Goal: Find specific page/section: Find specific page/section

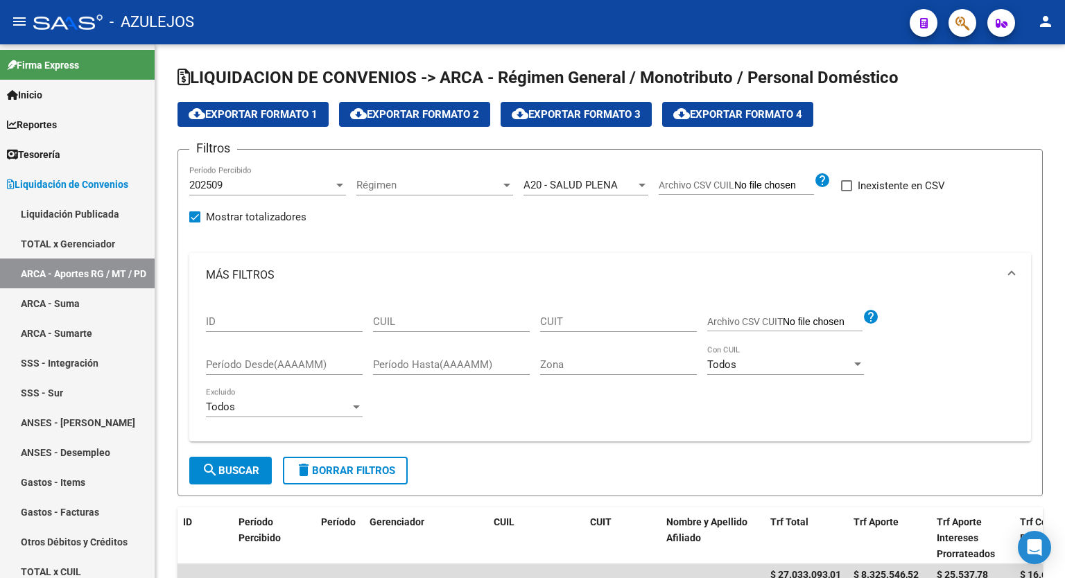
scroll to position [17, 0]
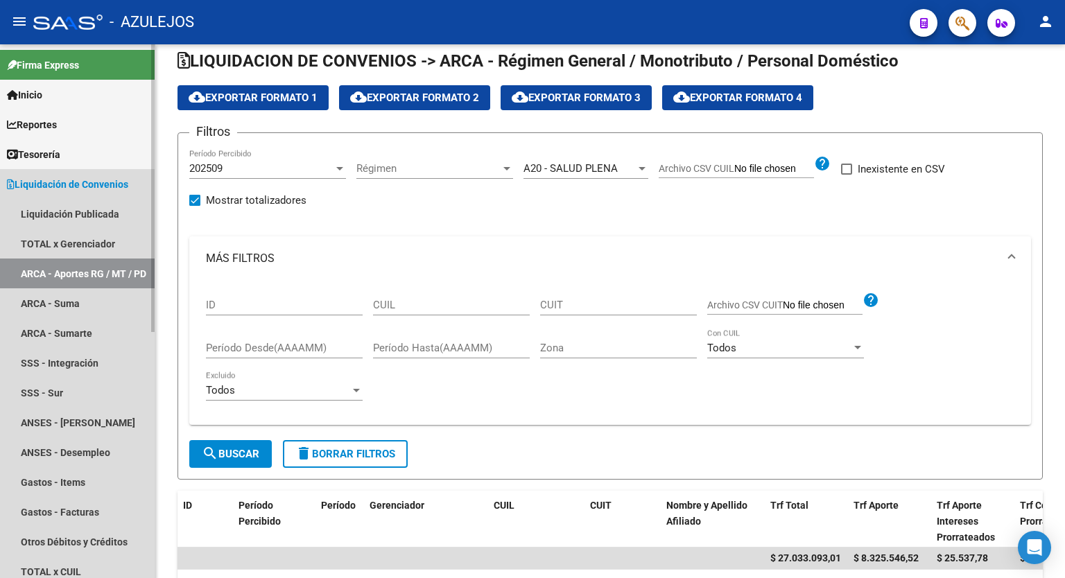
click at [55, 192] on link "Liquidación de Convenios" at bounding box center [77, 184] width 155 height 30
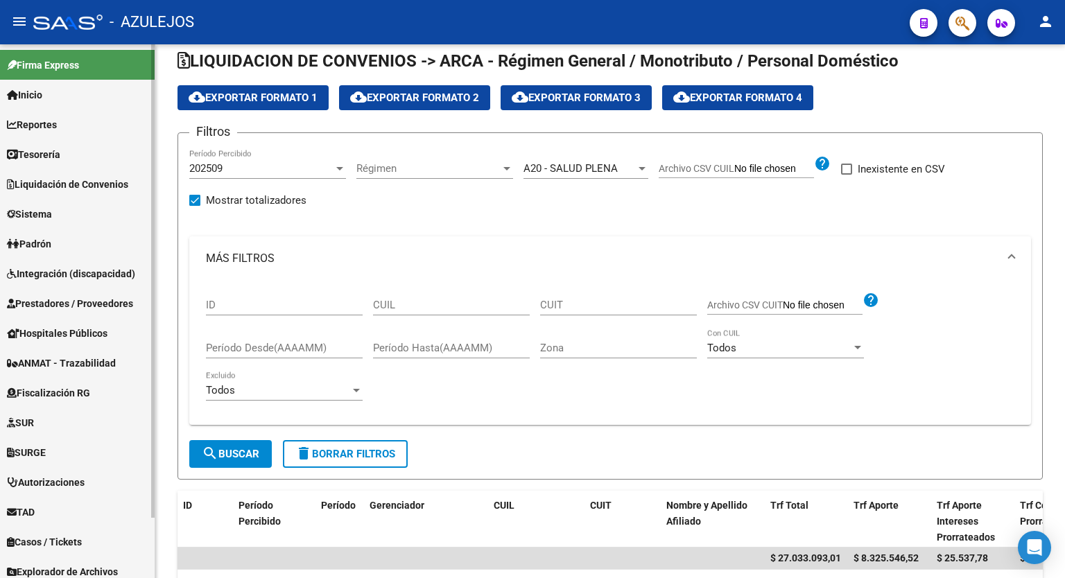
scroll to position [68, 0]
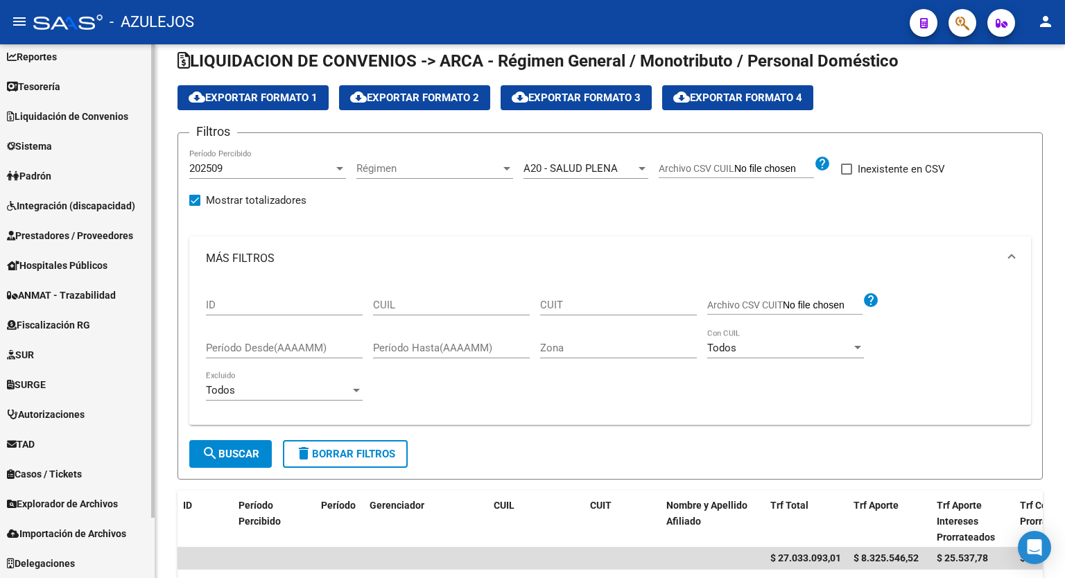
click at [144, 360] on div "Firma Express Inicio Calendario SSS Instructivos Contacto OS Reportes Tablero d…" at bounding box center [79, 277] width 158 height 602
click at [89, 500] on span "Explorador de Archivos" at bounding box center [62, 503] width 111 height 15
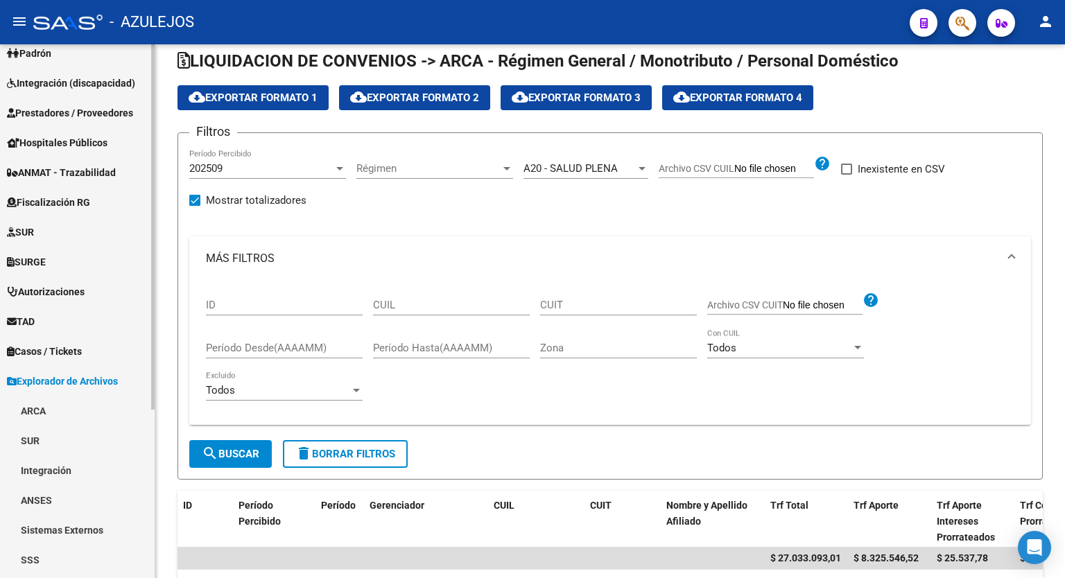
scroll to position [247, 0]
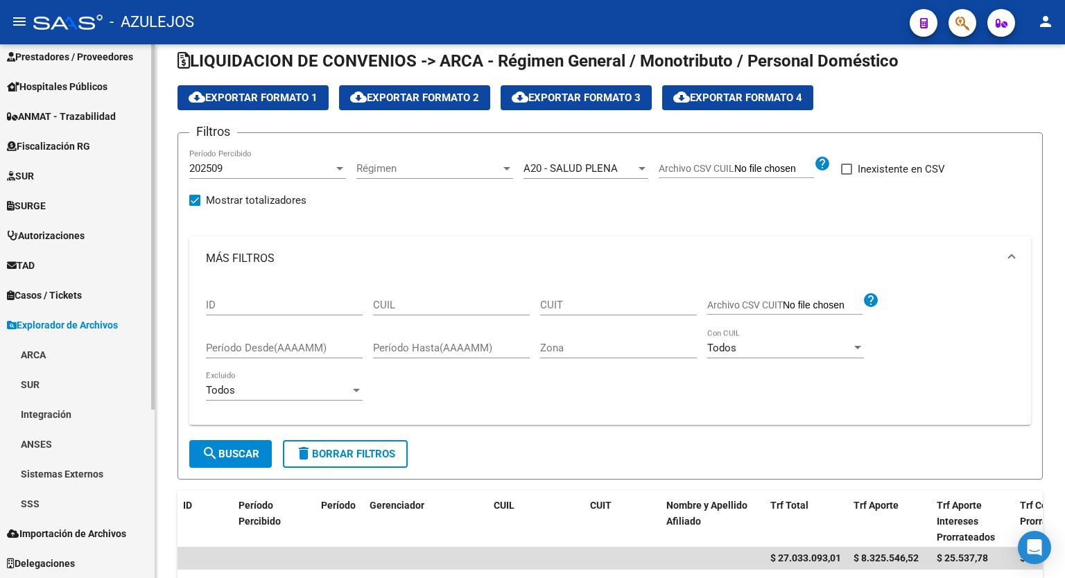
click at [150, 470] on div "Firma Express Inicio Calendario SSS Instructivos Contacto OS Reportes Tablero d…" at bounding box center [79, 188] width 158 height 781
click at [49, 498] on link "SSS" at bounding box center [77, 504] width 155 height 30
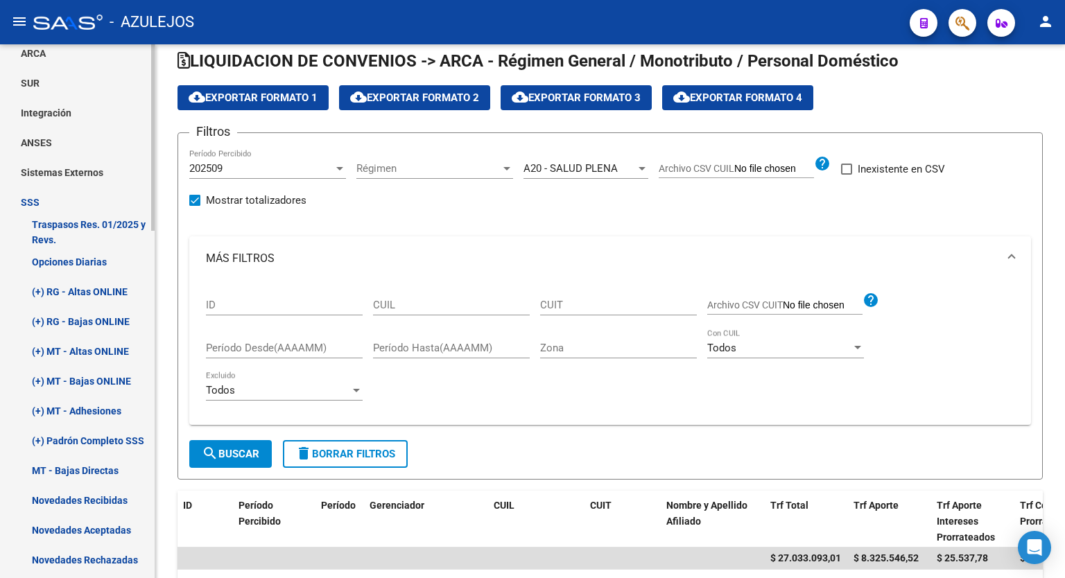
scroll to position [559, 0]
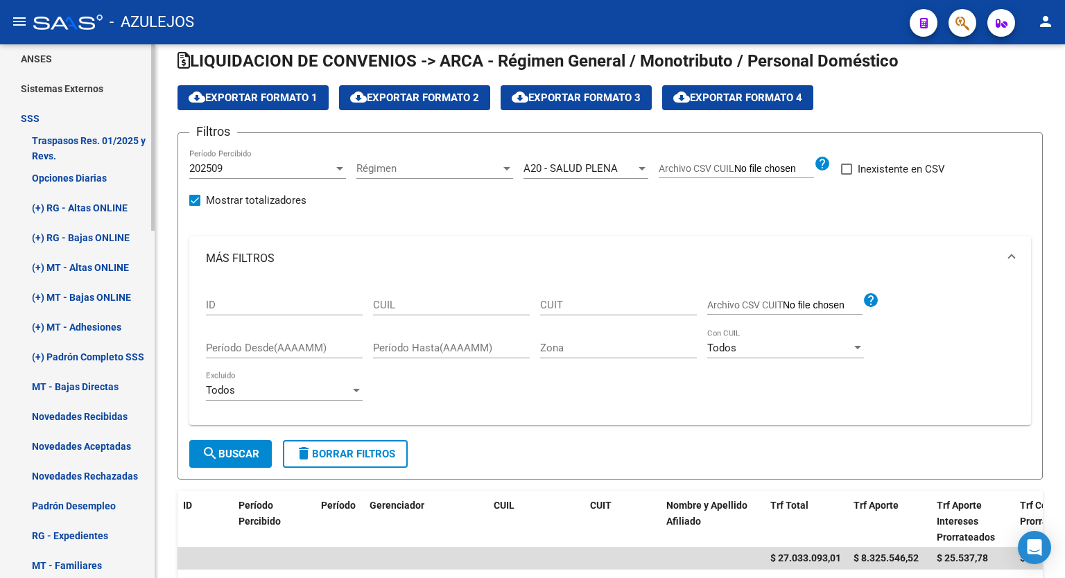
click at [166, 338] on mat-sidenav-container "Firma Express Inicio Calendario SSS Instructivos Contacto OS Reportes Tablero d…" at bounding box center [532, 311] width 1065 height 534
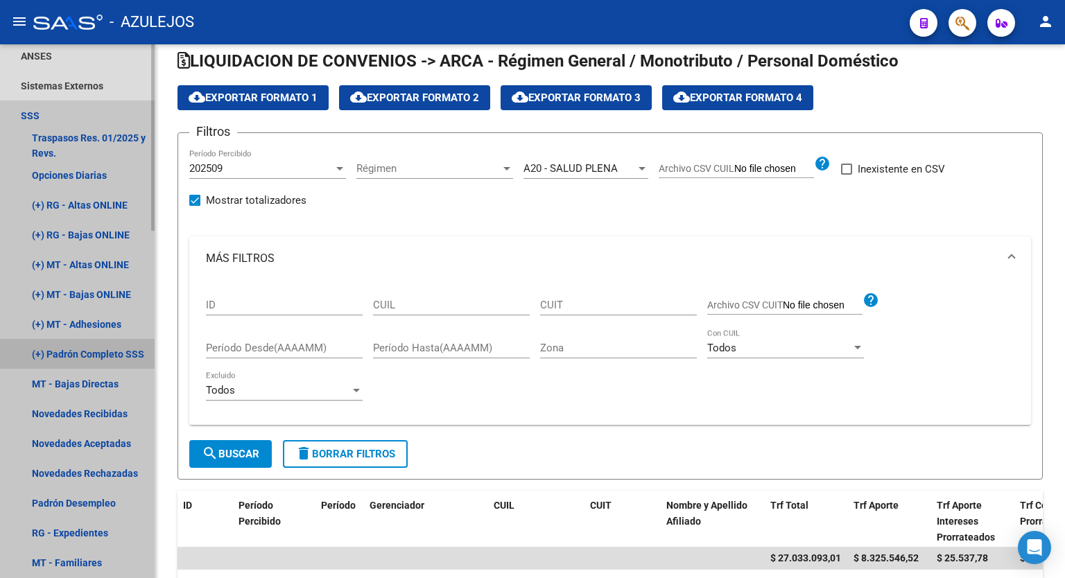
click at [107, 350] on link "(+) Padrón Completo SSS" at bounding box center [77, 354] width 155 height 30
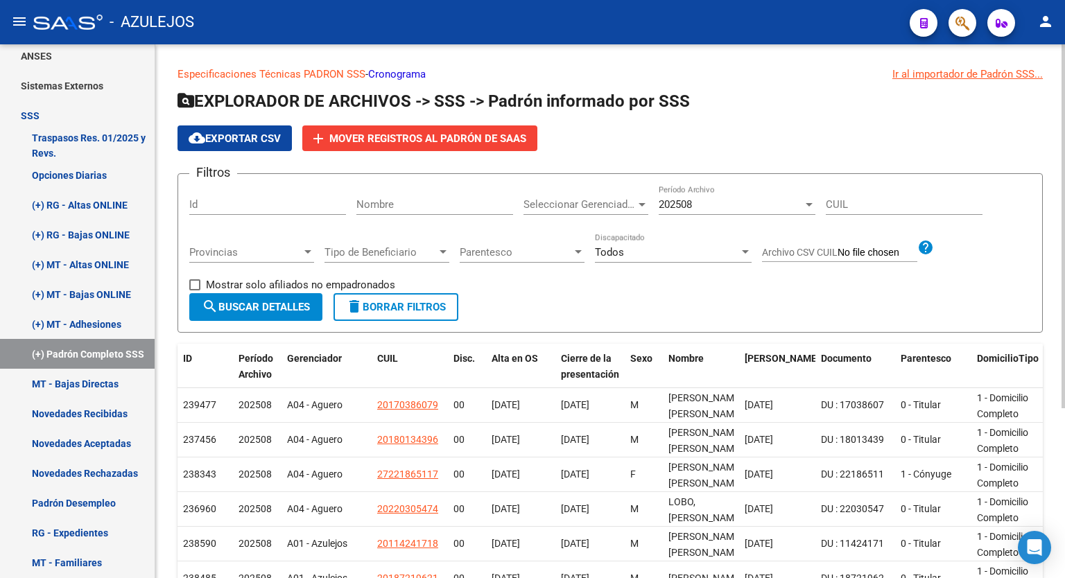
click at [721, 135] on div "cloud_download Exportar CSV add Mover registros al PADRÓN de SAAS" at bounding box center [609, 138] width 865 height 26
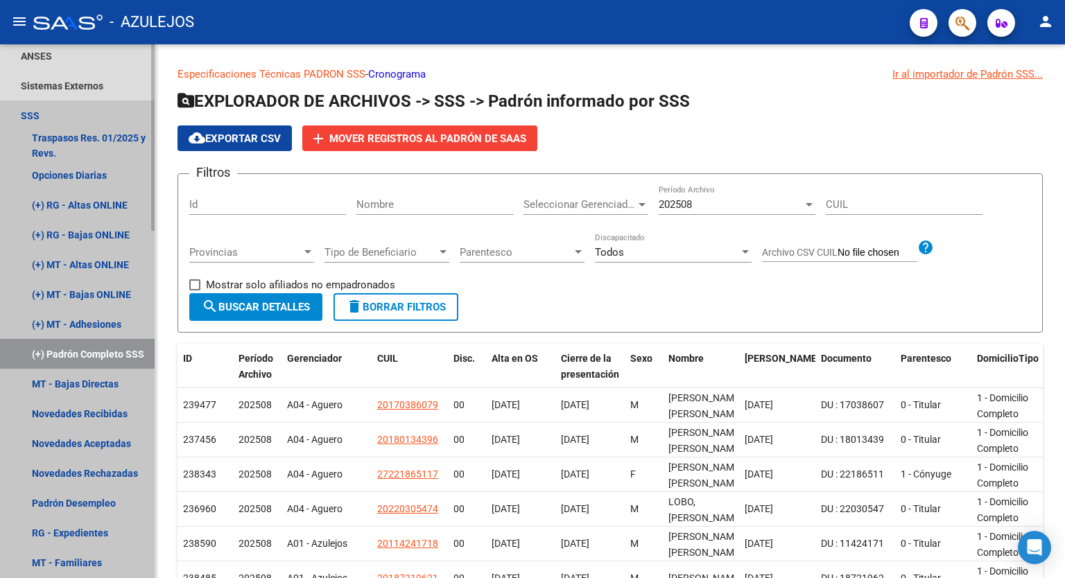
click at [47, 116] on link "SSS" at bounding box center [77, 116] width 155 height 30
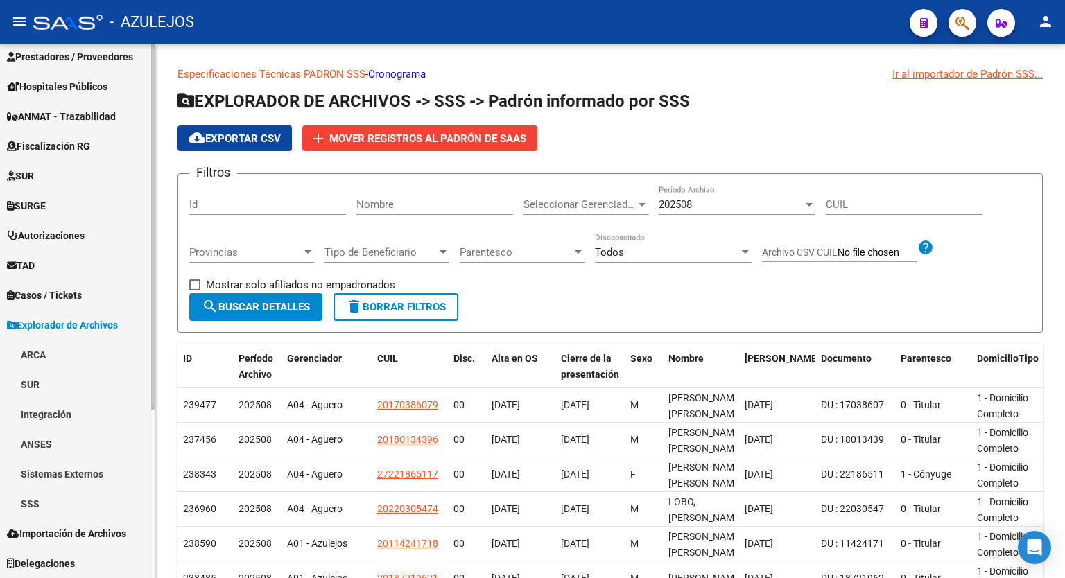
scroll to position [247, 0]
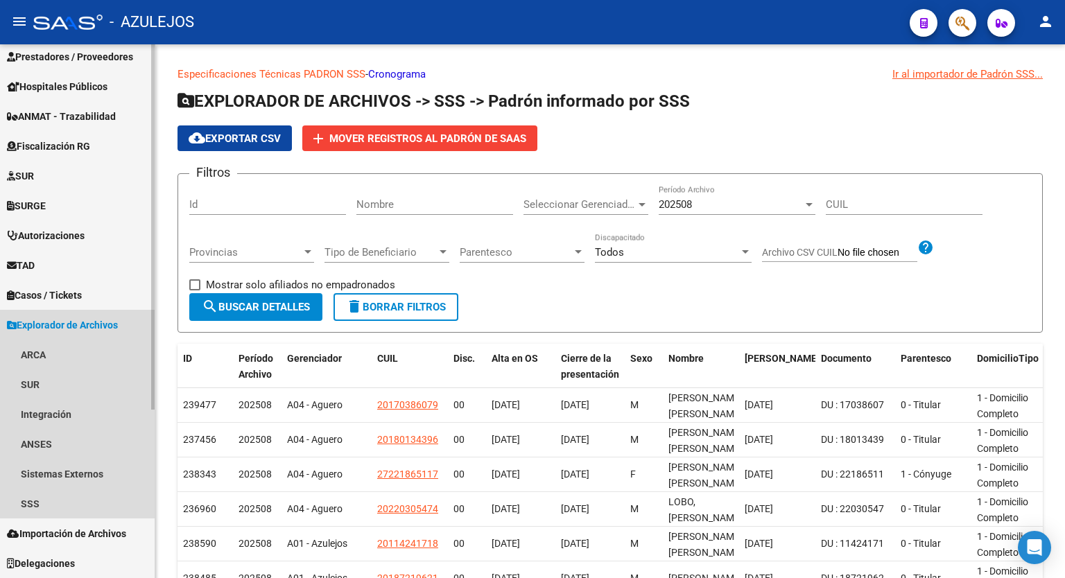
click at [77, 322] on span "Explorador de Archivos" at bounding box center [62, 324] width 111 height 15
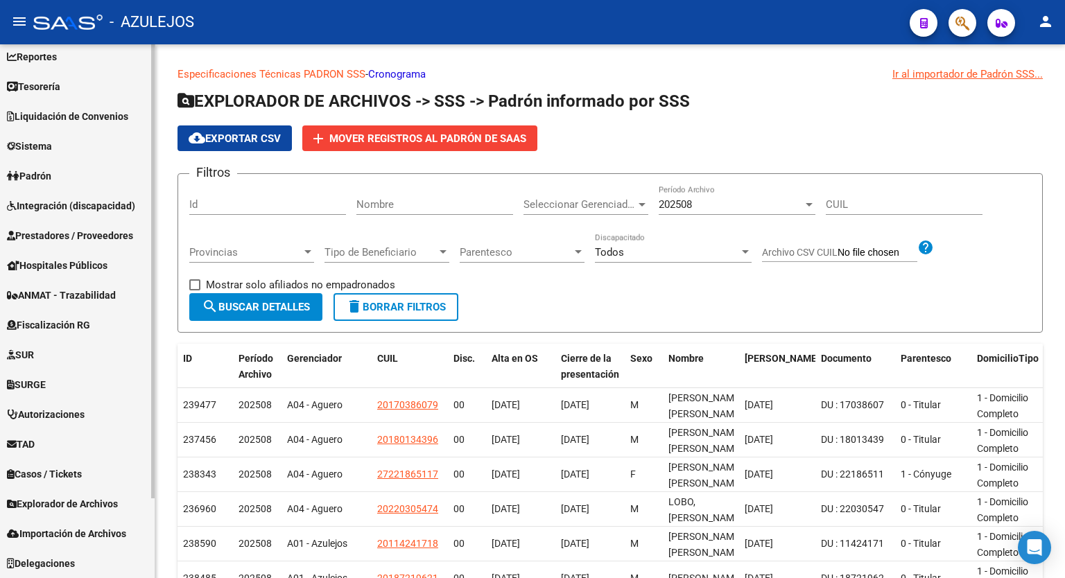
scroll to position [68, 0]
click at [80, 444] on link "TAD" at bounding box center [77, 444] width 155 height 30
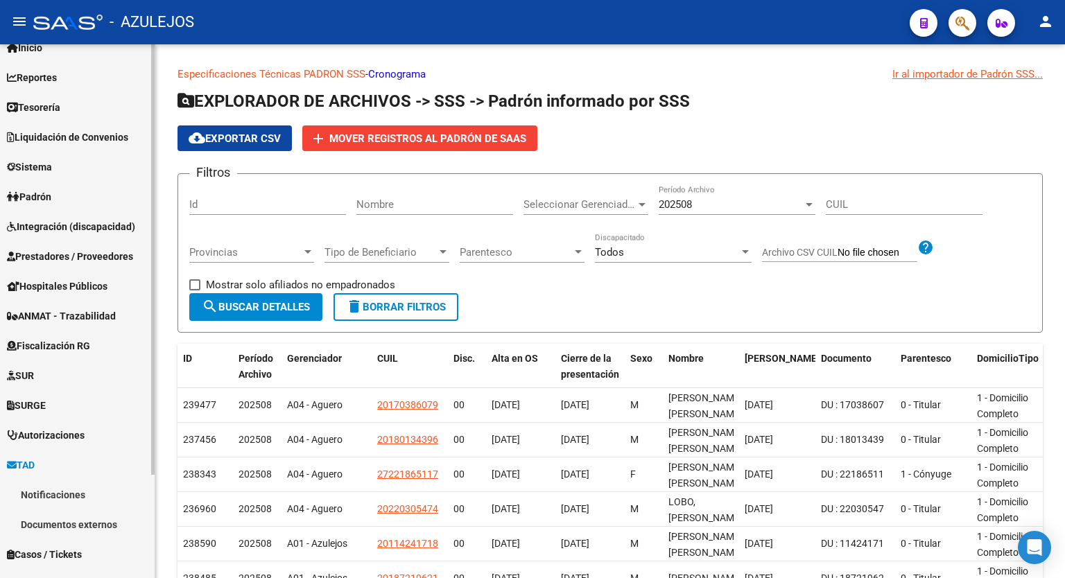
scroll to position [128, 0]
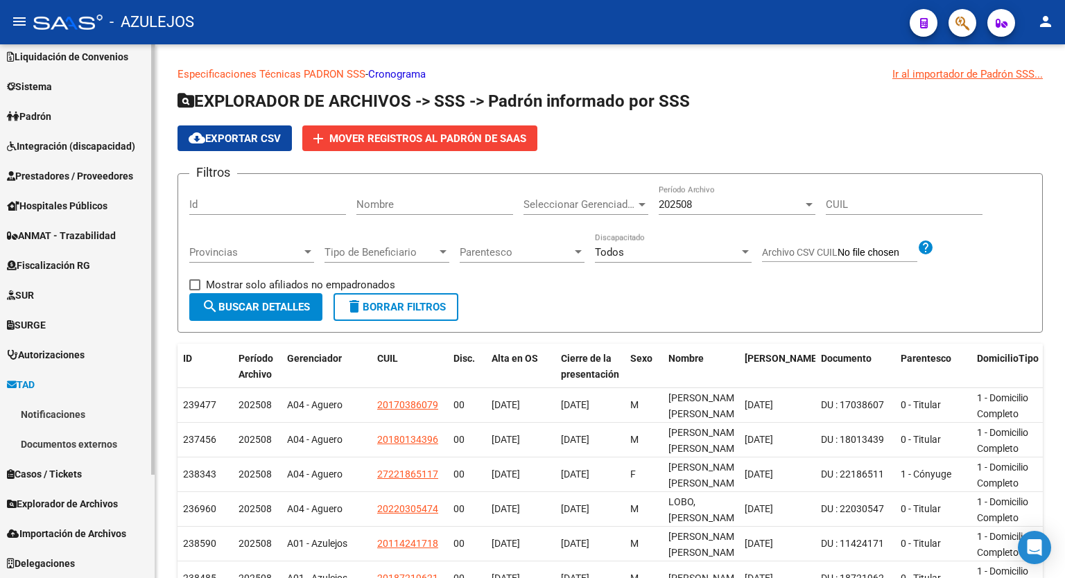
click at [158, 328] on mat-sidenav-container "Firma Express Inicio Calendario SSS Instructivos Contacto OS Reportes Tablero d…" at bounding box center [532, 311] width 1065 height 534
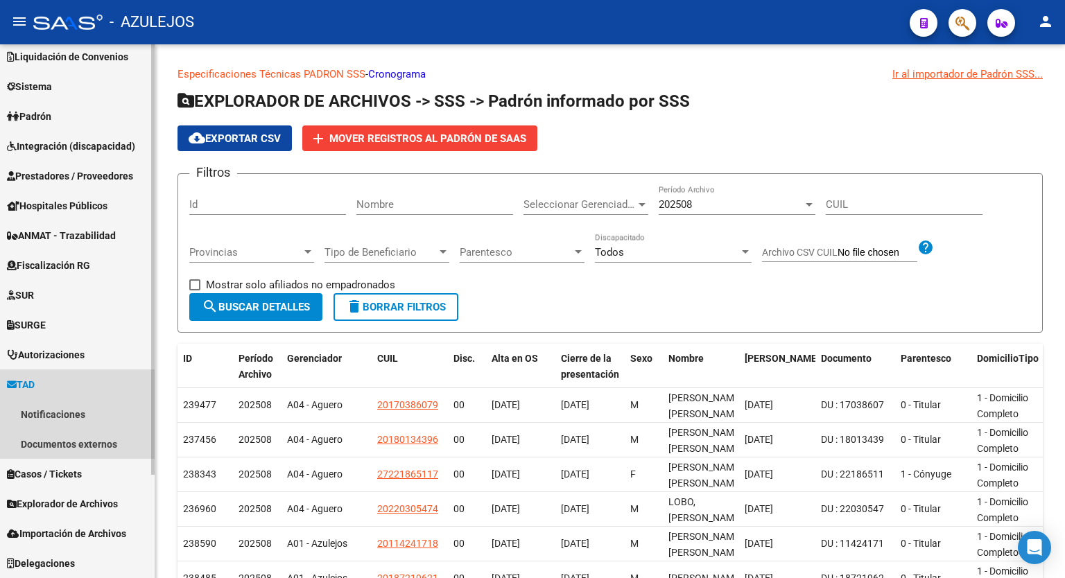
click at [35, 385] on span "TAD" at bounding box center [21, 384] width 28 height 15
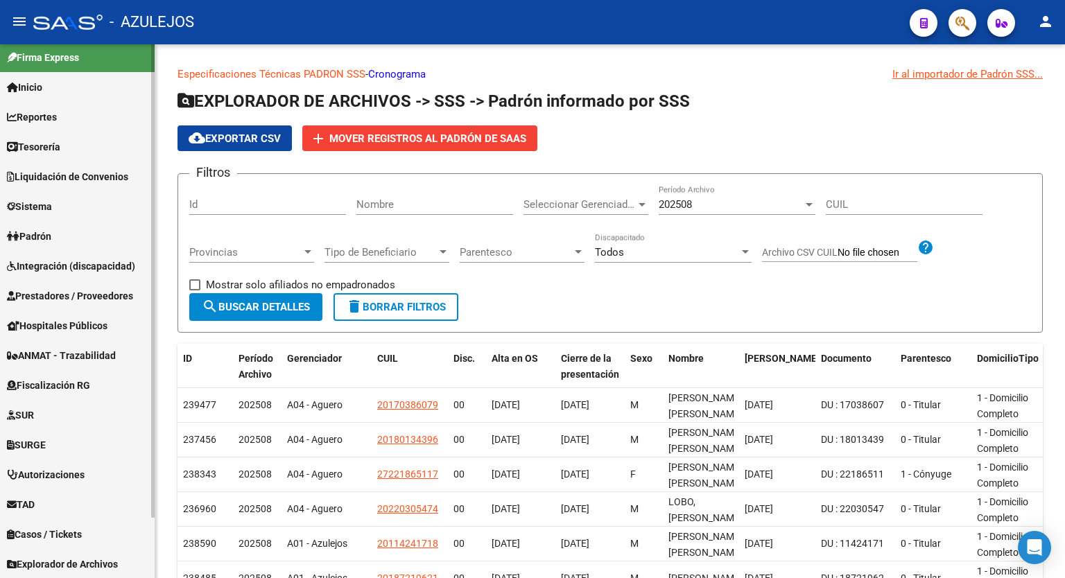
scroll to position [0, 0]
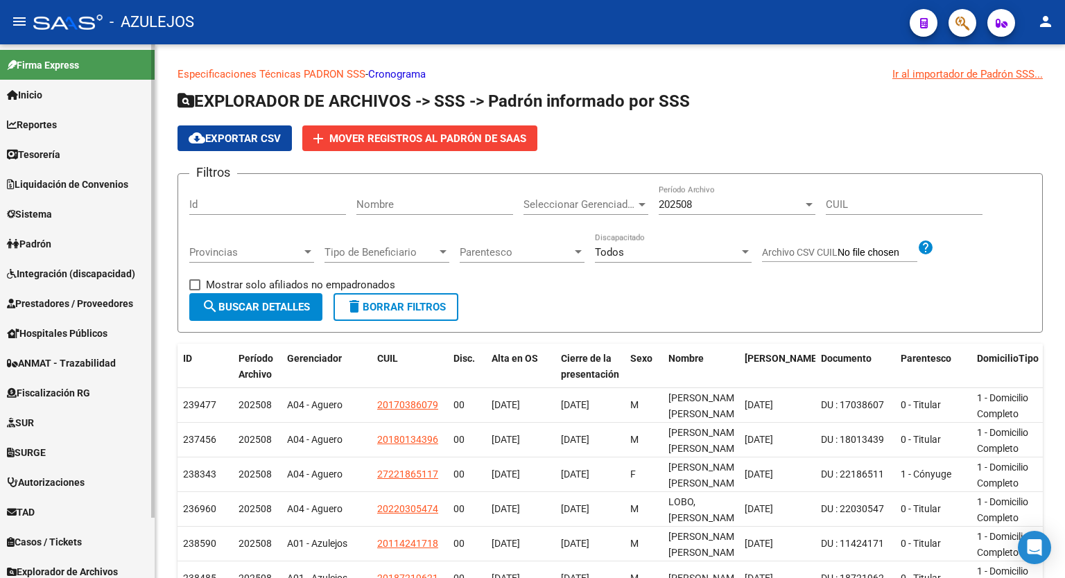
click at [162, 134] on mat-sidenav-container "Firma Express Inicio Calendario SSS Instructivos Contacto OS Reportes Tablero d…" at bounding box center [532, 311] width 1065 height 534
click at [66, 98] on link "Inicio" at bounding box center [77, 95] width 155 height 30
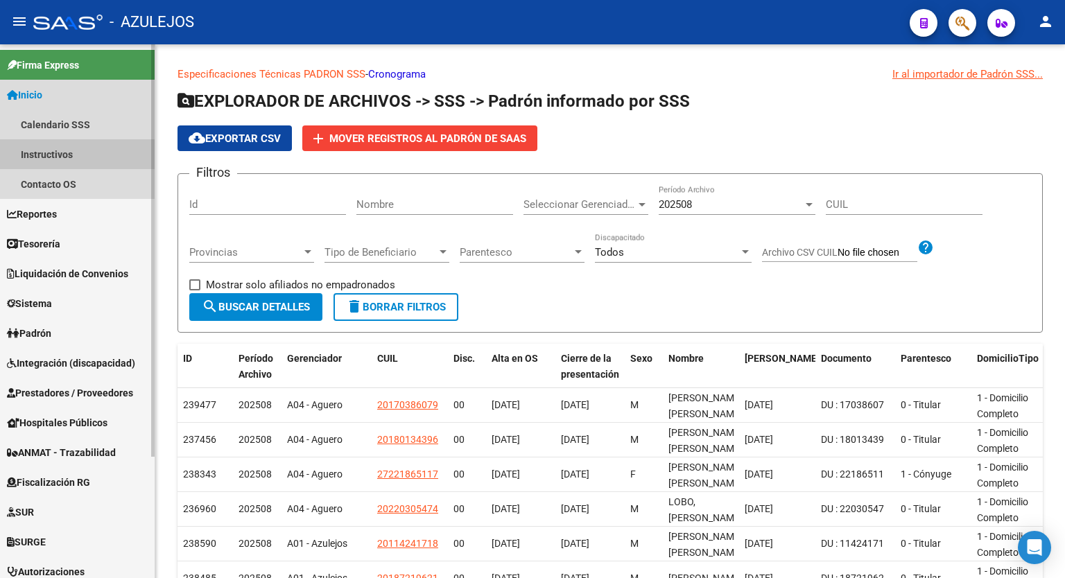
click at [61, 150] on link "Instructivos" at bounding box center [77, 154] width 155 height 30
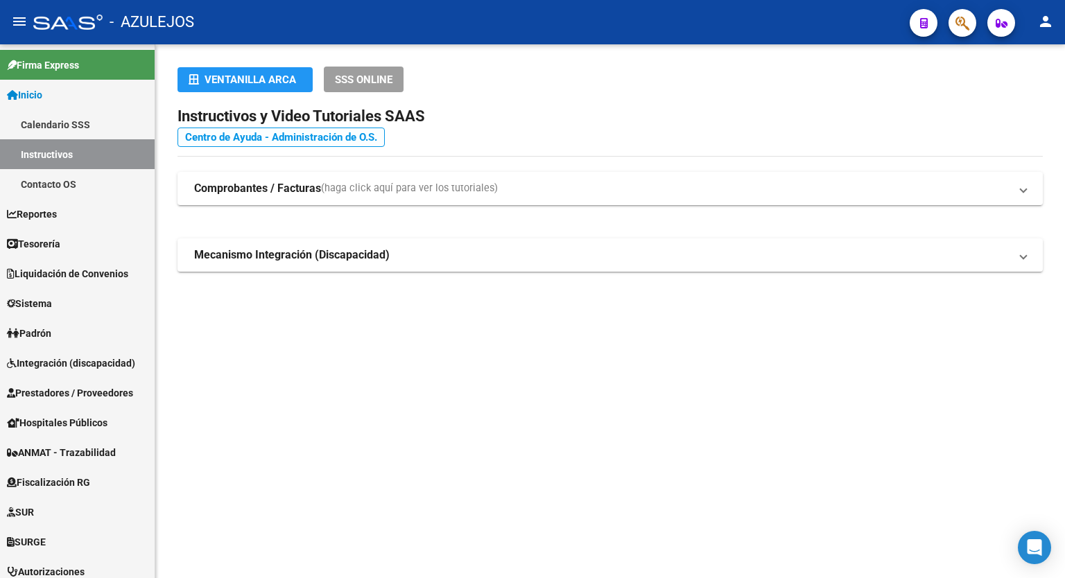
click at [304, 136] on link "Centro de Ayuda - Administración de O.S." at bounding box center [280, 137] width 207 height 19
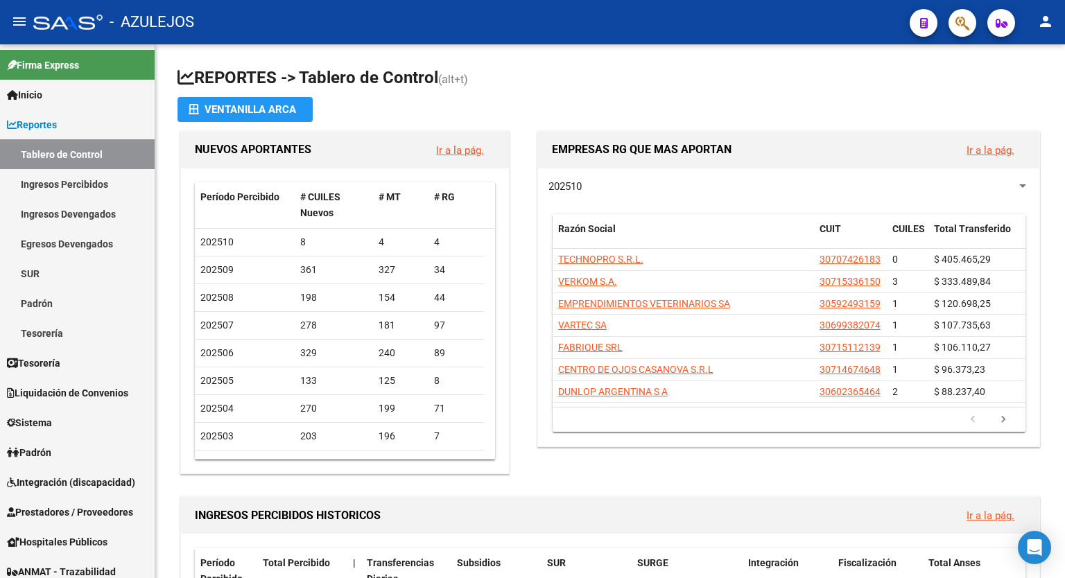
scroll to position [451, 0]
